Goal: Task Accomplishment & Management: Use online tool/utility

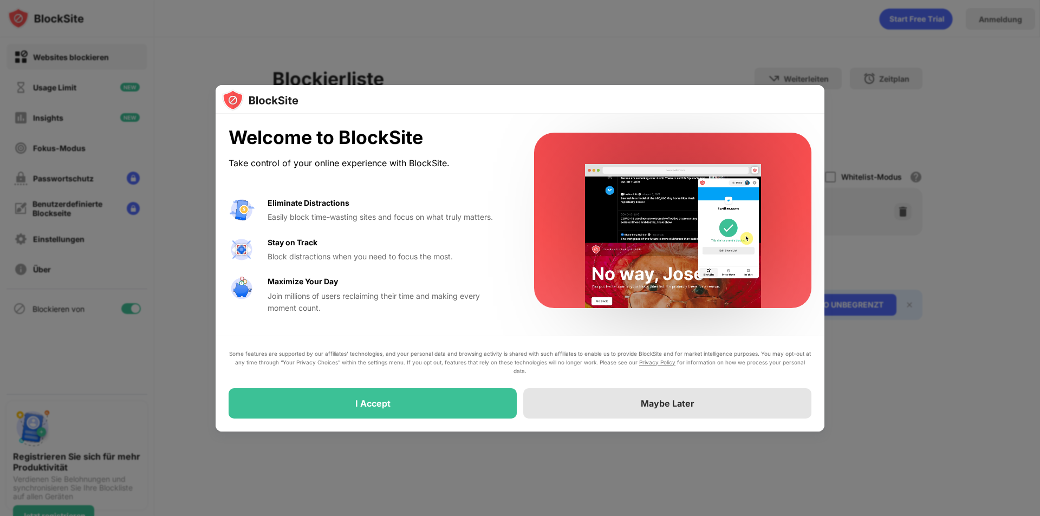
click at [654, 411] on div "Maybe Later" at bounding box center [667, 403] width 288 height 30
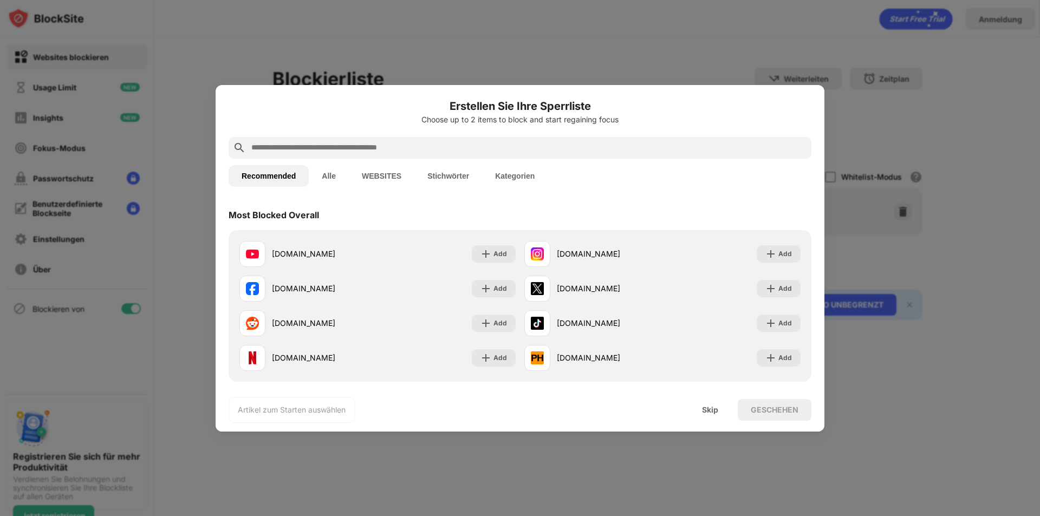
click at [348, 145] on input "text" at bounding box center [528, 147] width 557 height 13
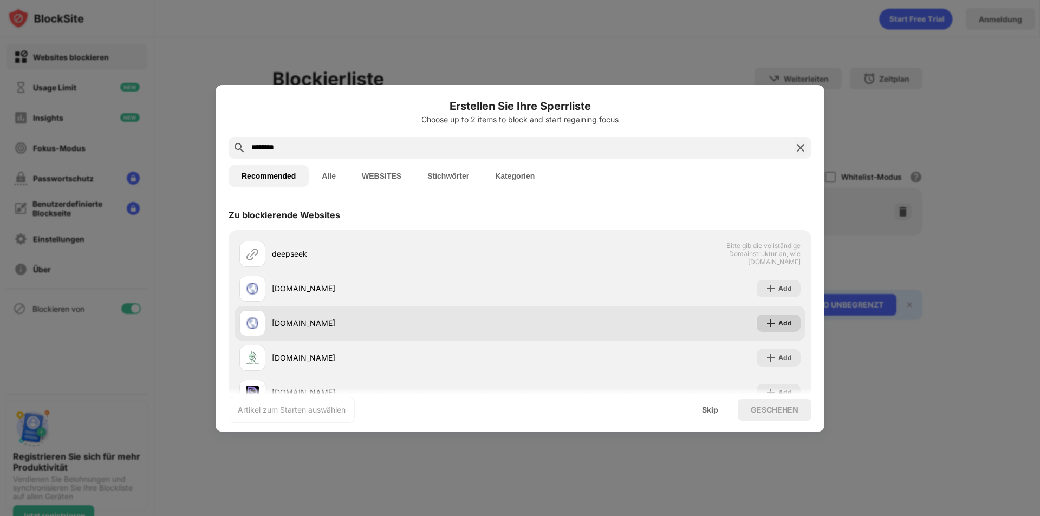
click at [770, 326] on div "Add" at bounding box center [779, 323] width 44 height 17
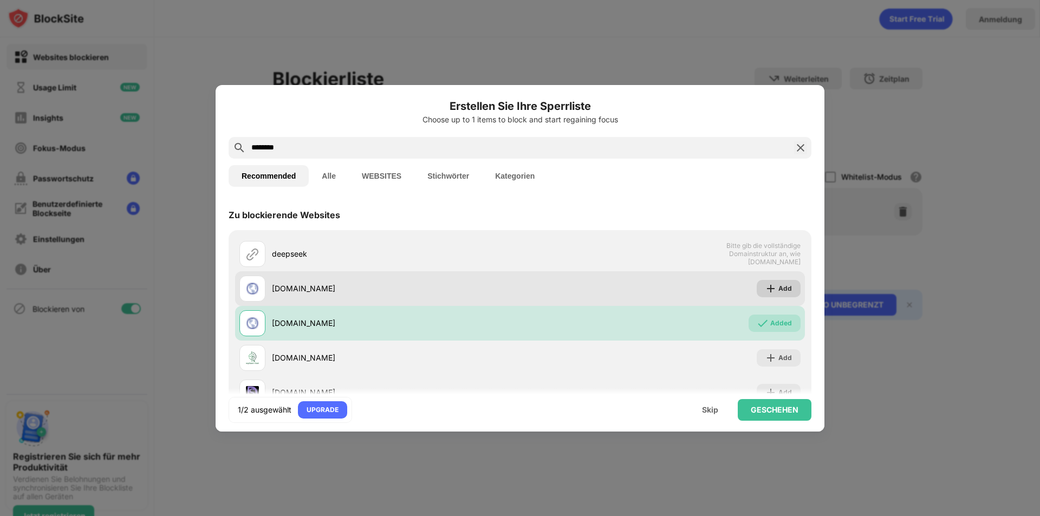
click at [765, 292] on img at bounding box center [770, 288] width 11 height 11
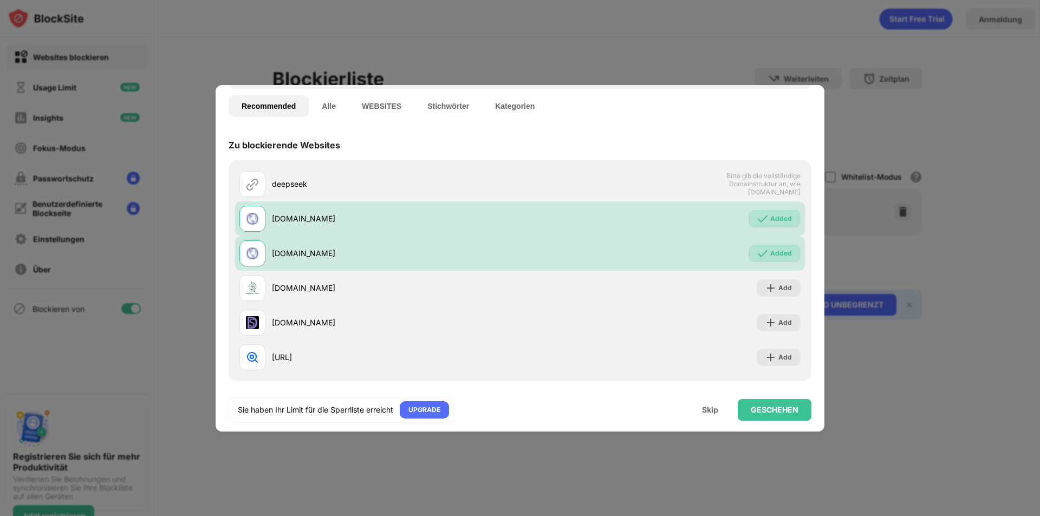
scroll to position [74, 0]
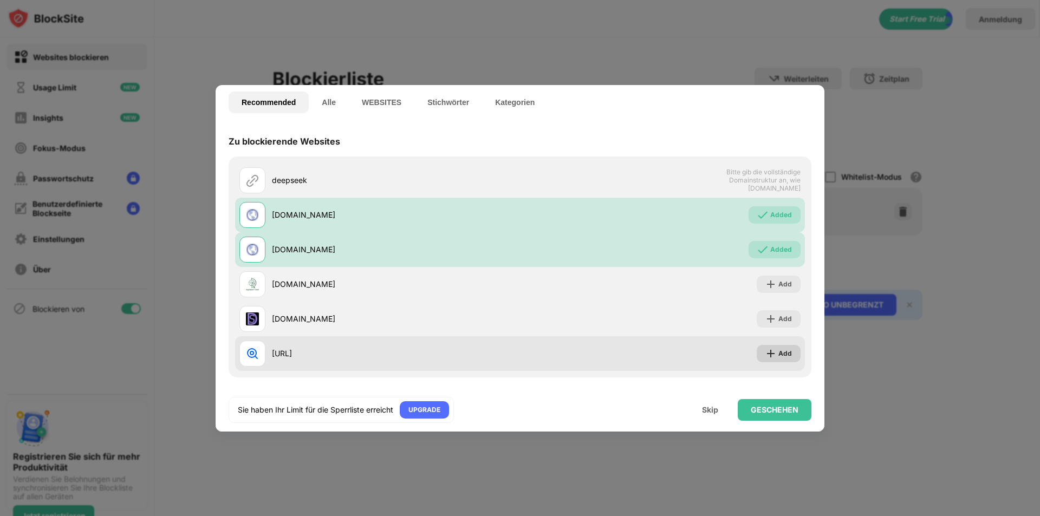
click at [765, 354] on img at bounding box center [770, 353] width 11 height 11
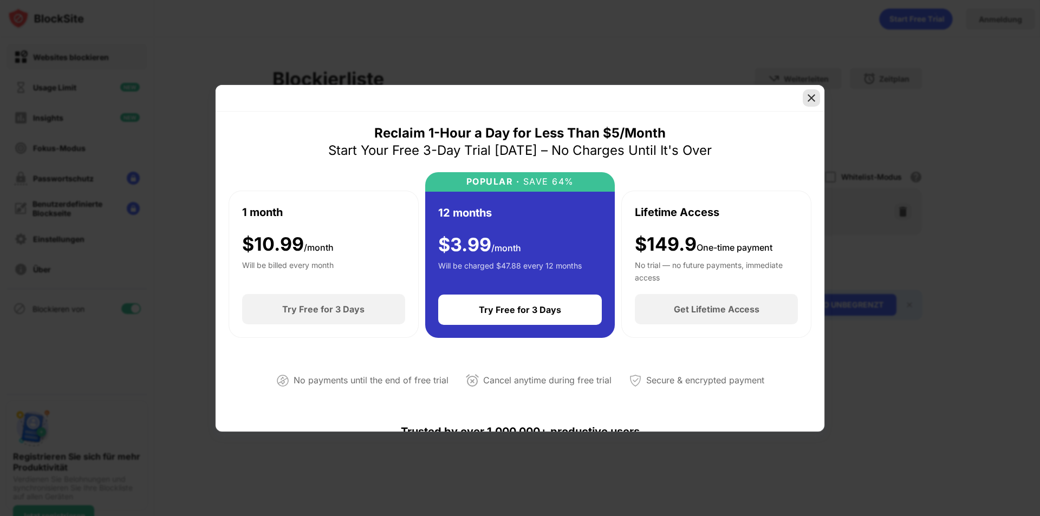
click at [811, 96] on img at bounding box center [811, 98] width 11 height 11
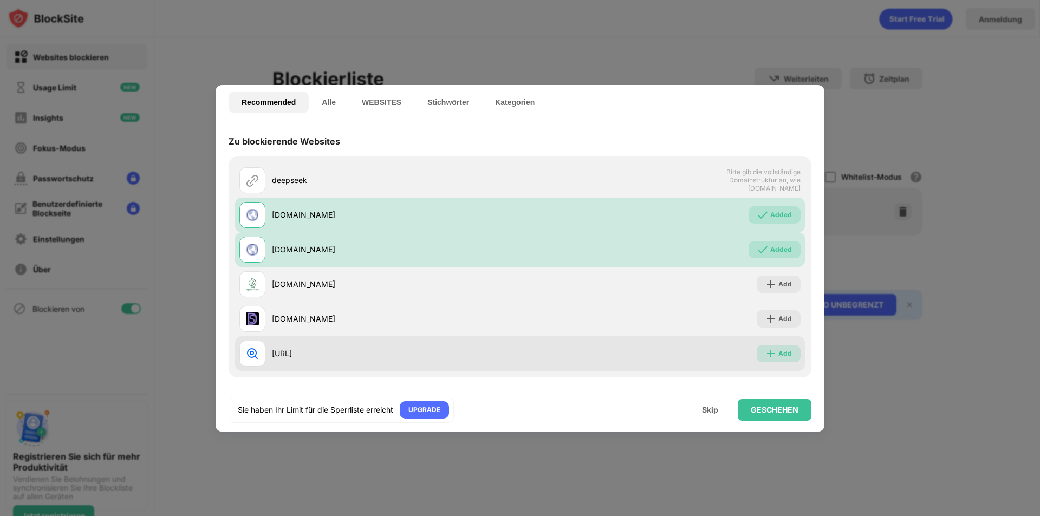
click at [765, 357] on img at bounding box center [770, 353] width 11 height 11
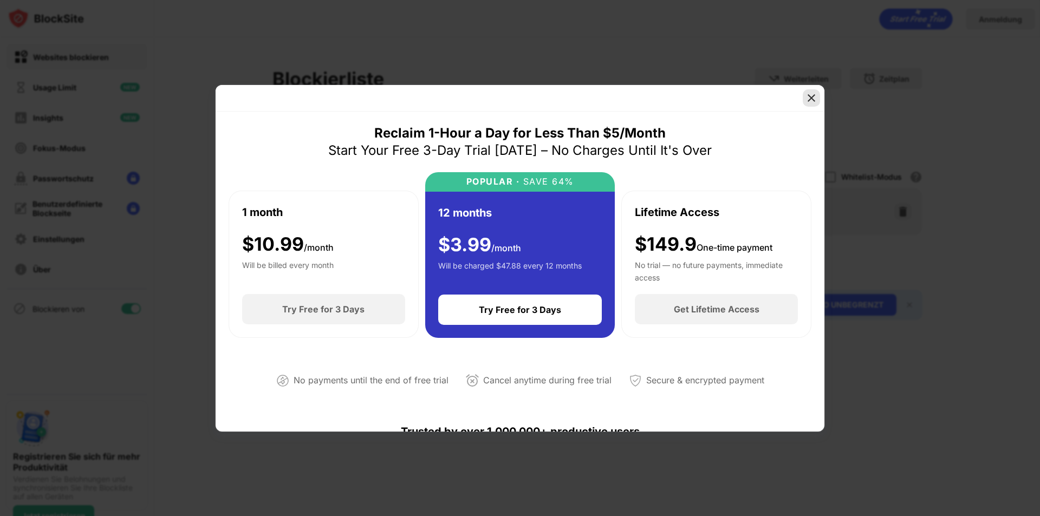
click at [810, 99] on img at bounding box center [811, 98] width 11 height 11
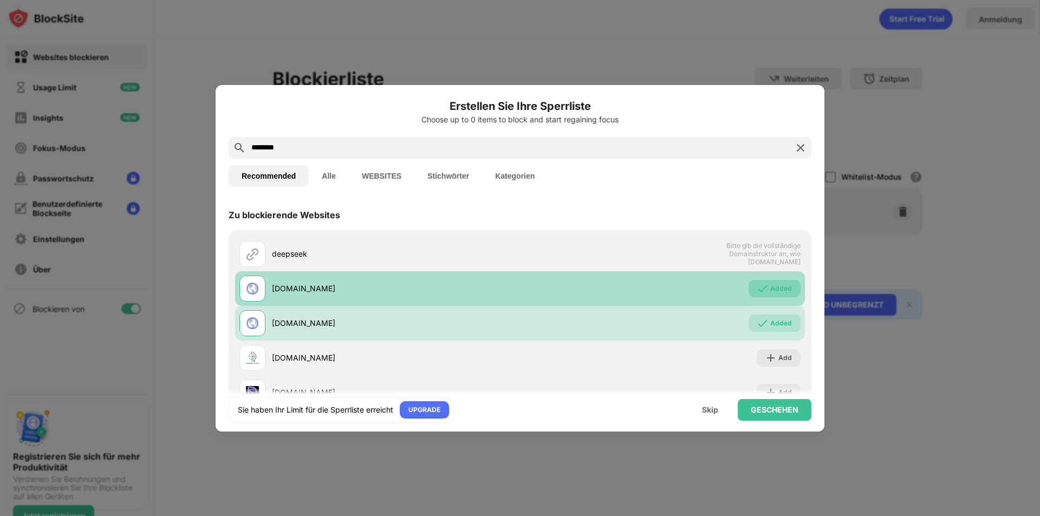
click at [778, 286] on div "Added" at bounding box center [781, 288] width 22 height 11
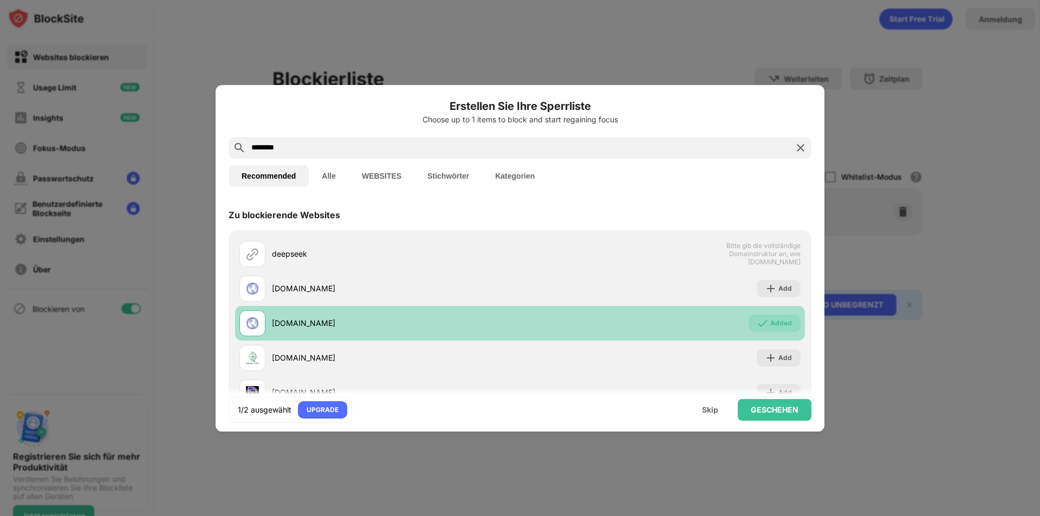
click at [770, 324] on div "Added" at bounding box center [781, 323] width 22 height 11
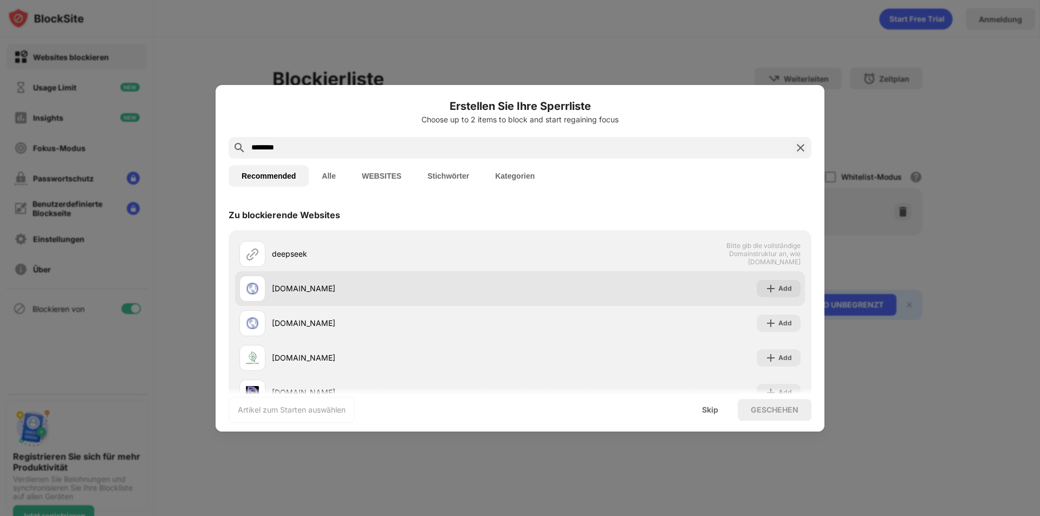
scroll to position [74, 0]
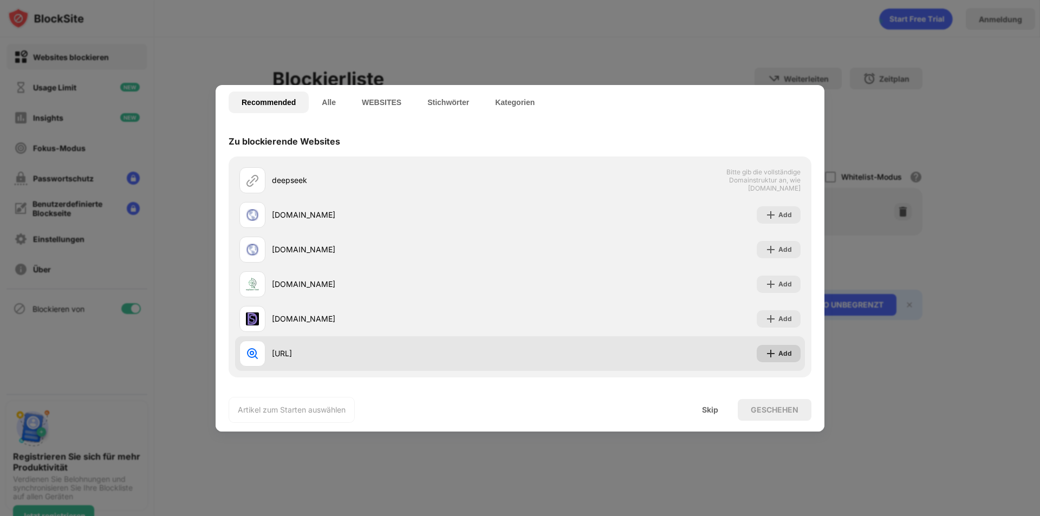
click at [773, 359] on div "Add" at bounding box center [779, 353] width 44 height 17
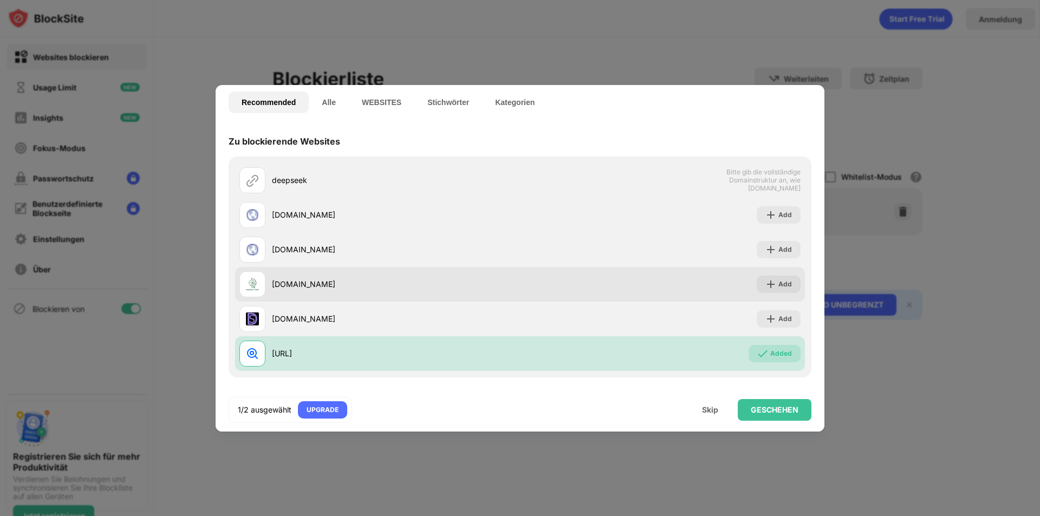
scroll to position [0, 0]
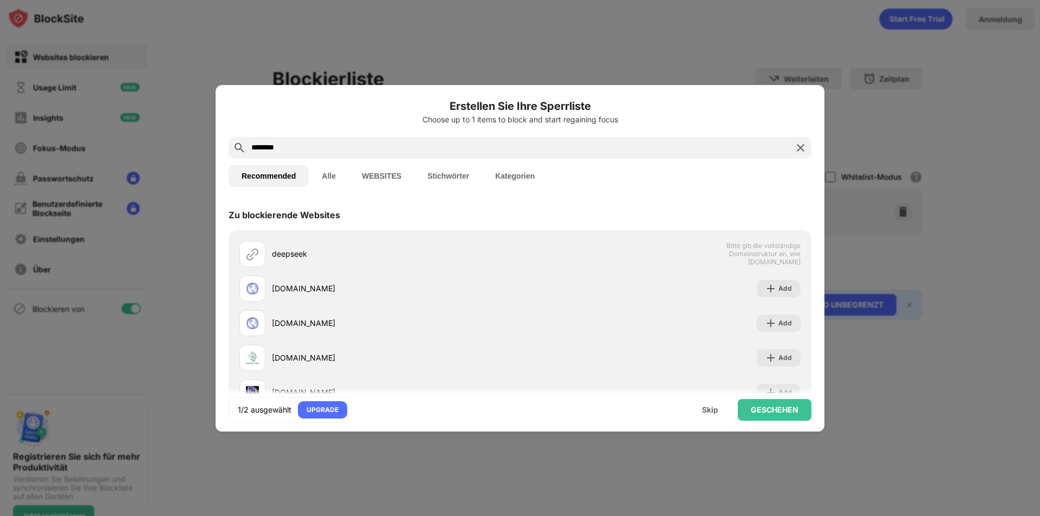
click at [438, 140] on div "********" at bounding box center [520, 148] width 583 height 22
click at [439, 148] on input "********" at bounding box center [519, 147] width 539 height 13
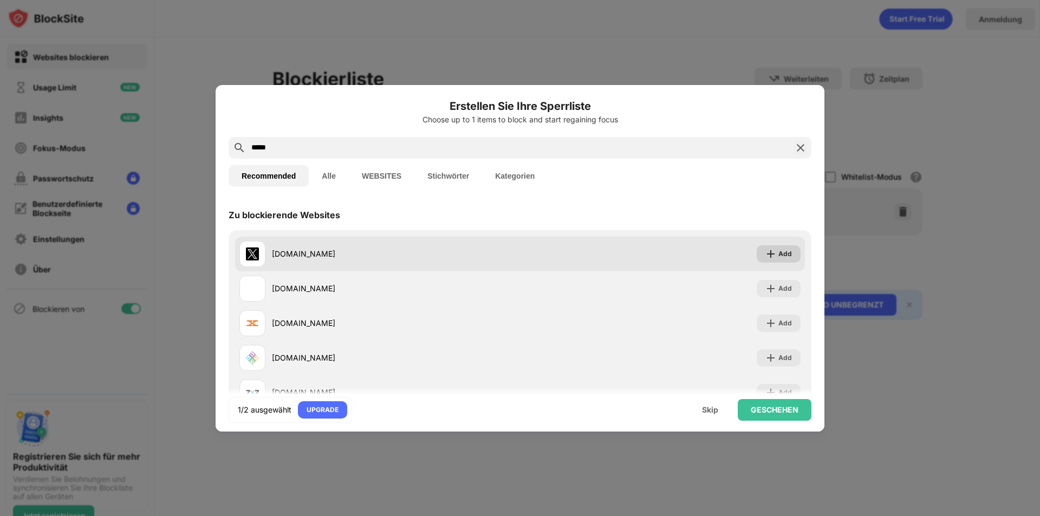
type input "*****"
click at [757, 255] on div "Add" at bounding box center [779, 253] width 44 height 17
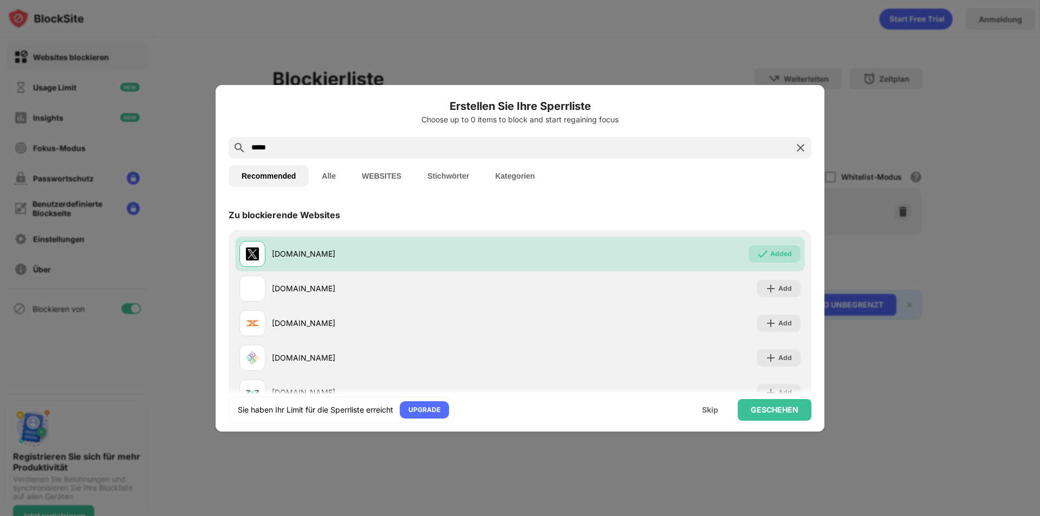
click at [794, 153] on img at bounding box center [800, 147] width 13 height 13
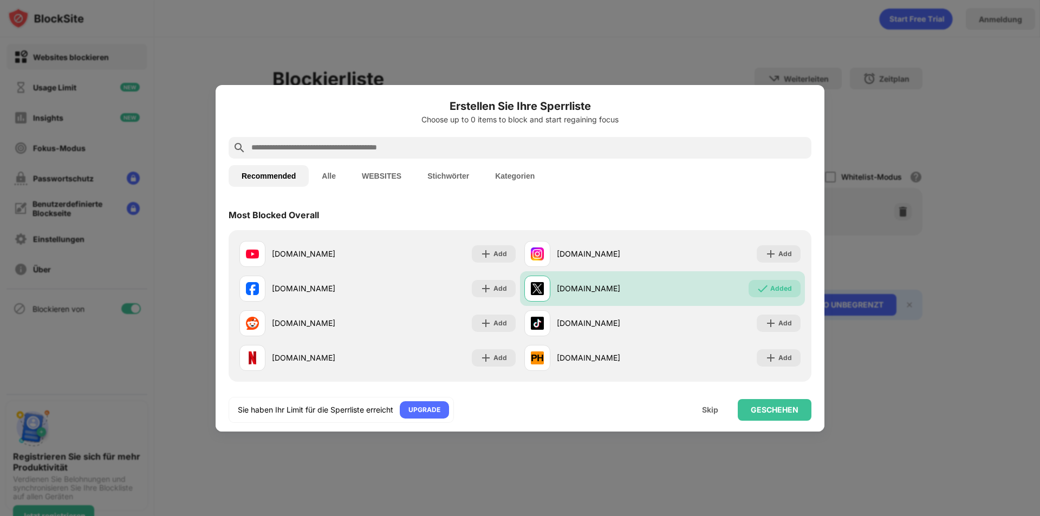
click at [399, 30] on div at bounding box center [520, 258] width 1040 height 516
click at [765, 251] on img at bounding box center [770, 254] width 11 height 11
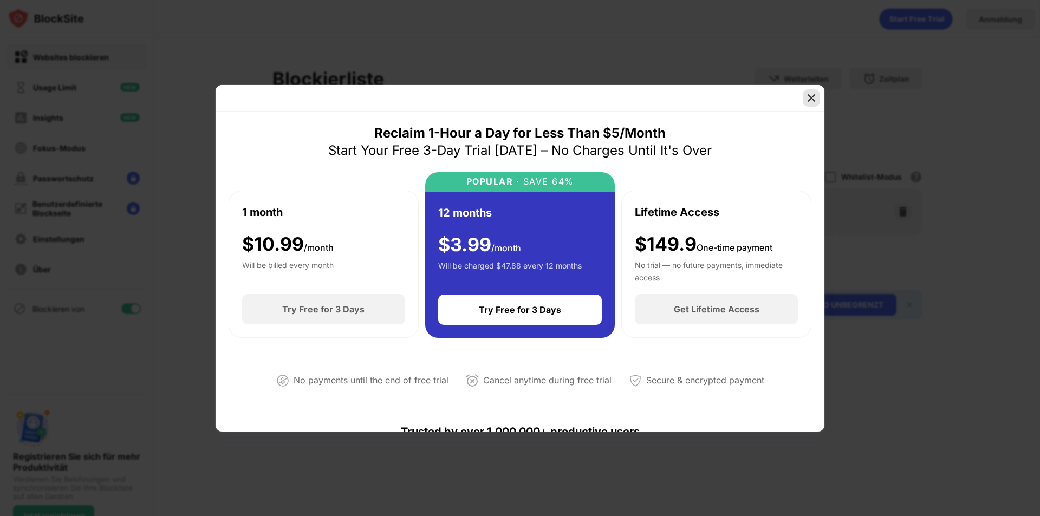
click at [809, 96] on img at bounding box center [811, 98] width 11 height 11
